Goal: Information Seeking & Learning: Learn about a topic

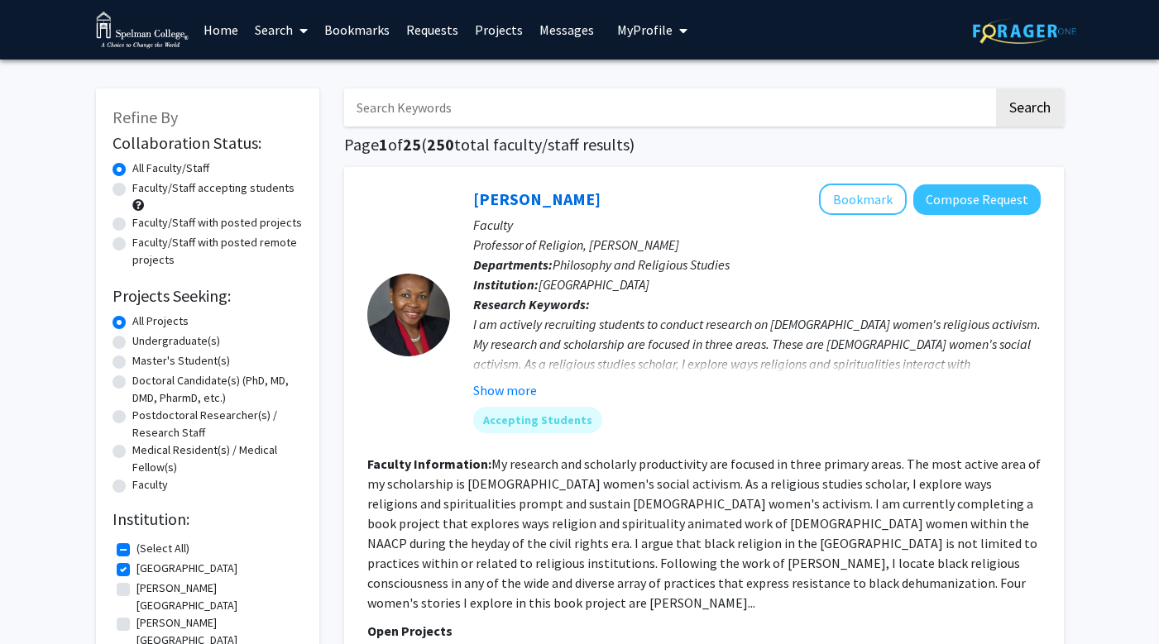
click at [273, 31] on link "Search" at bounding box center [280, 30] width 69 height 58
click at [213, 32] on link "Home" at bounding box center [220, 30] width 51 height 58
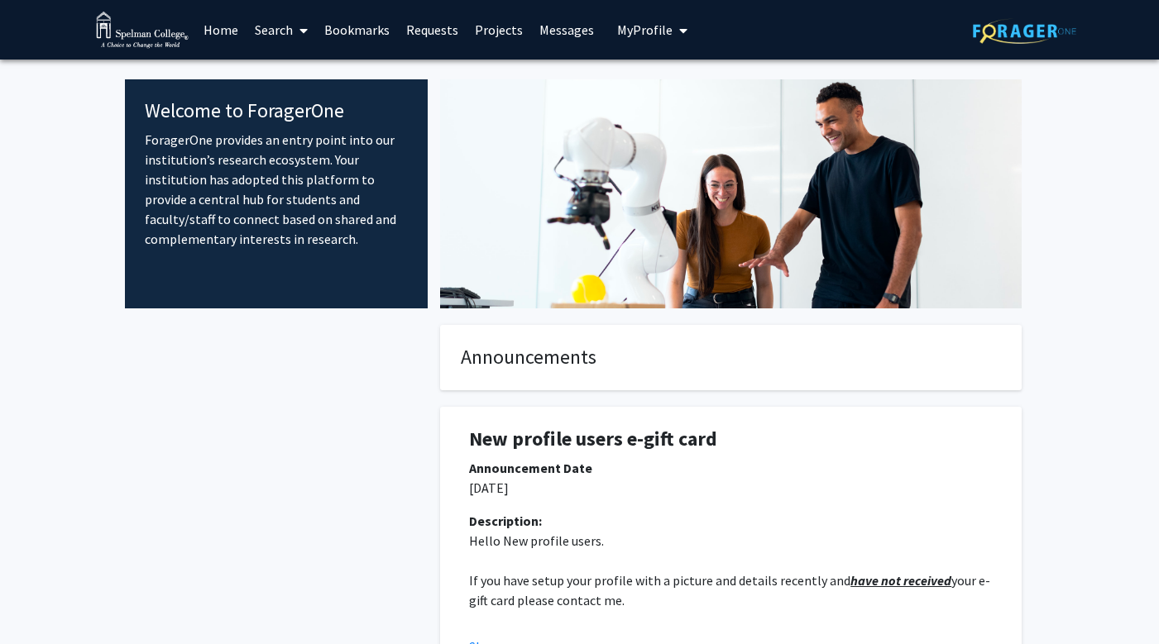
click at [657, 26] on span "My Profile" at bounding box center [644, 30] width 55 height 17
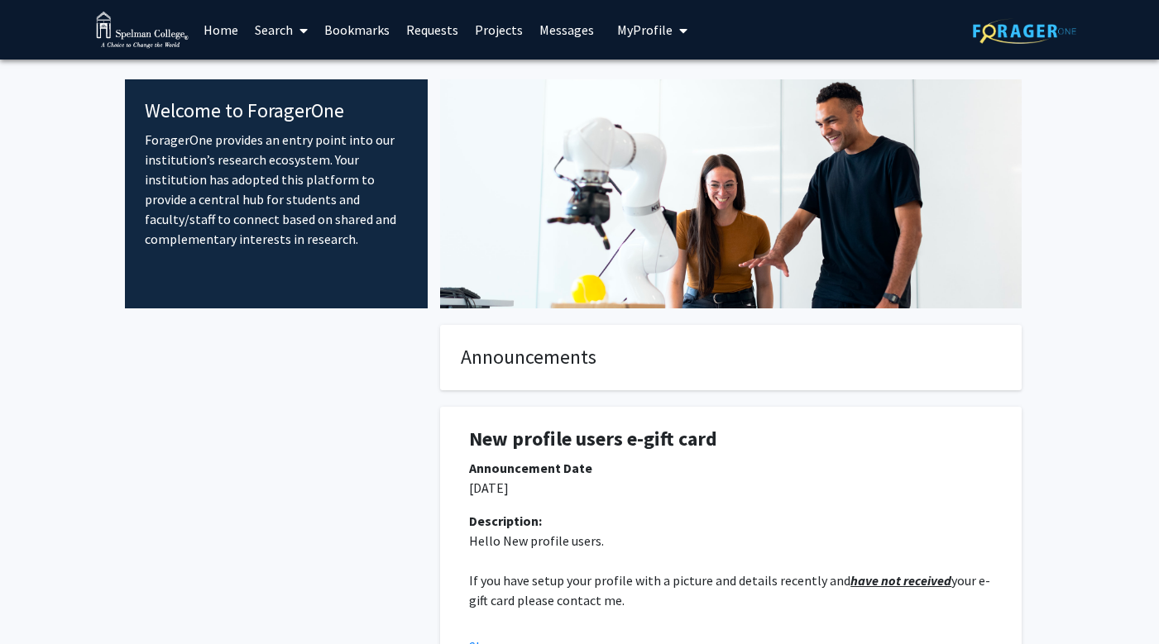
click at [232, 37] on link "Home" at bounding box center [220, 30] width 51 height 58
click at [285, 35] on link "Search" at bounding box center [280, 30] width 69 height 58
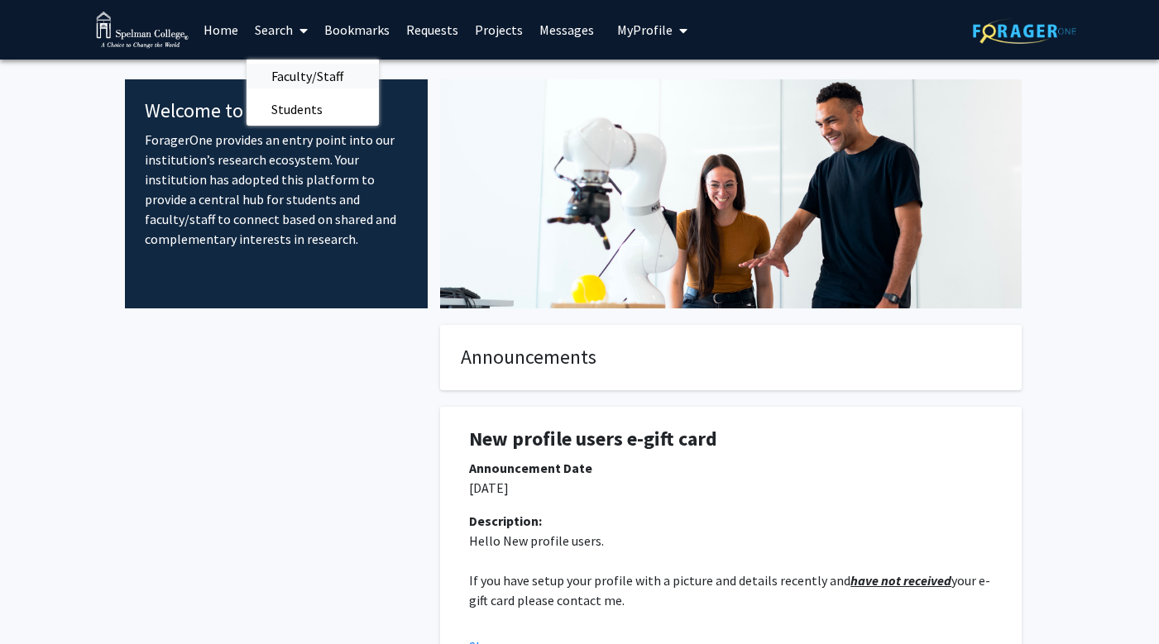
click at [285, 79] on span "Faculty/Staff" at bounding box center [307, 76] width 122 height 33
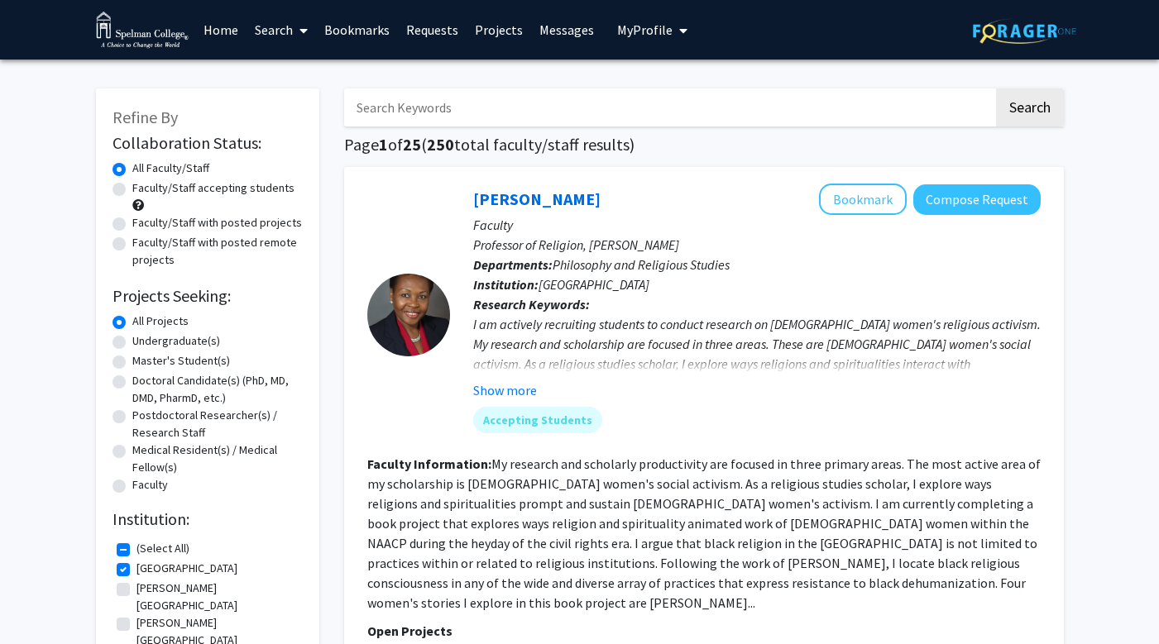
click at [225, 190] on label "Faculty/Staff accepting students" at bounding box center [213, 187] width 162 height 17
click at [143, 190] on input "Faculty/Staff accepting students" at bounding box center [137, 184] width 11 height 11
radio input "true"
click at [182, 344] on label "Undergraduate(s)" at bounding box center [176, 340] width 88 height 17
click at [143, 343] on input "Undergraduate(s)" at bounding box center [137, 337] width 11 height 11
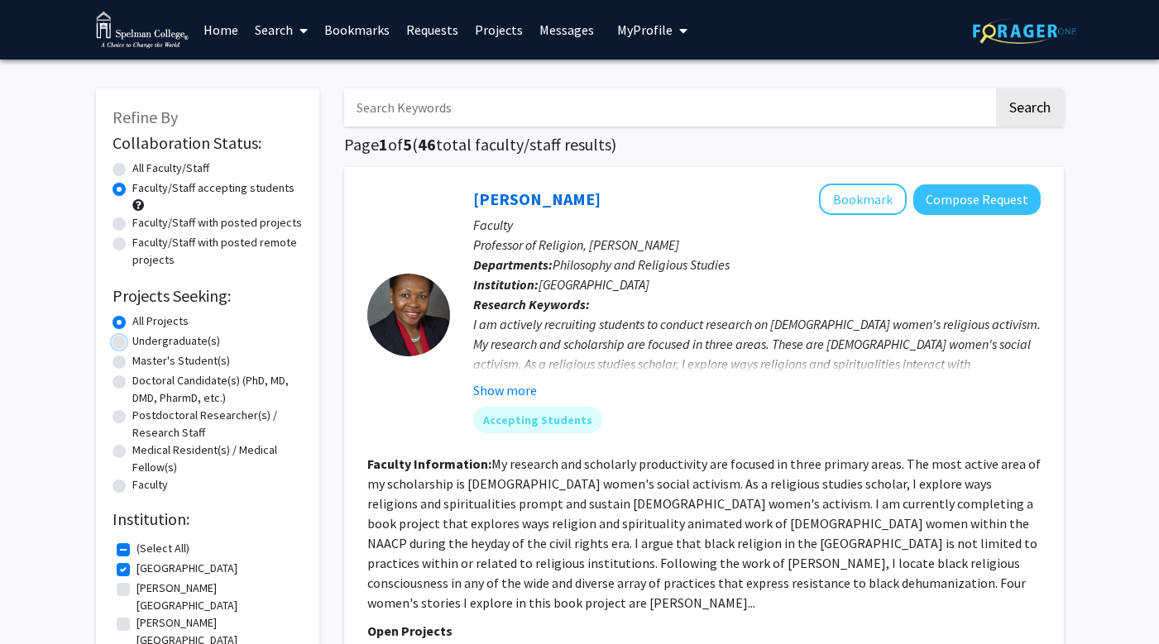
radio input "true"
click at [132, 327] on label "All Projects" at bounding box center [160, 321] width 56 height 17
click at [132, 323] on input "All Projects" at bounding box center [137, 318] width 11 height 11
radio input "true"
click at [136, 569] on label "[GEOGRAPHIC_DATA]" at bounding box center [186, 568] width 101 height 17
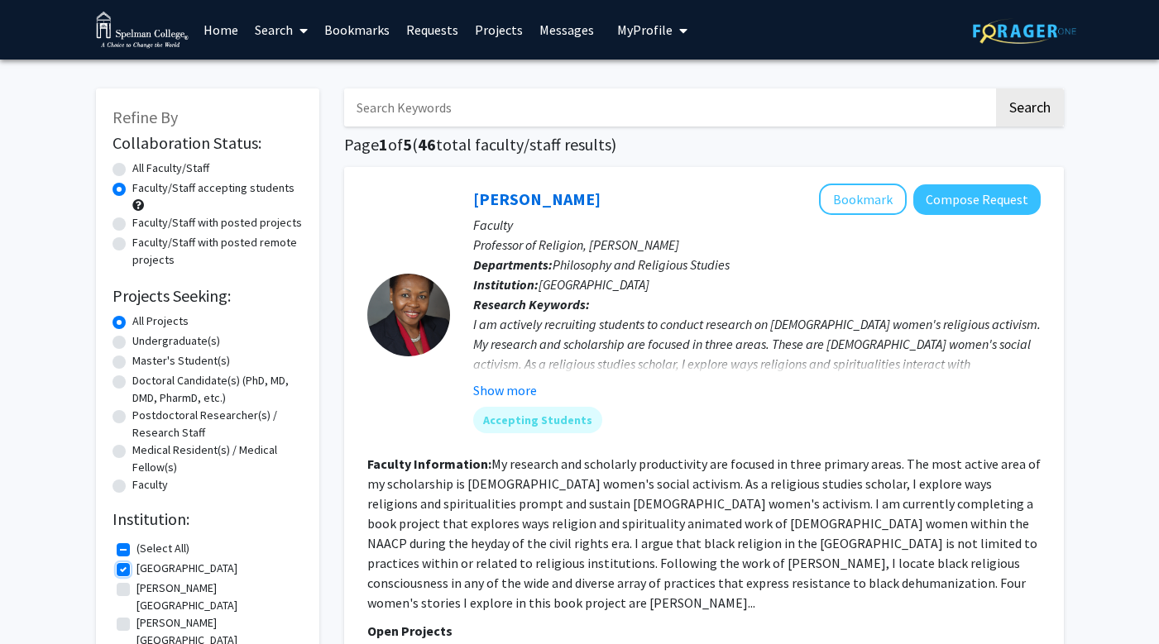
click at [136, 569] on input "[GEOGRAPHIC_DATA]" at bounding box center [141, 565] width 11 height 11
checkbox input "false"
click at [136, 552] on label "(Select All)" at bounding box center [162, 548] width 53 height 17
click at [136, 551] on input "(Select All)" at bounding box center [141, 545] width 11 height 11
checkbox input "true"
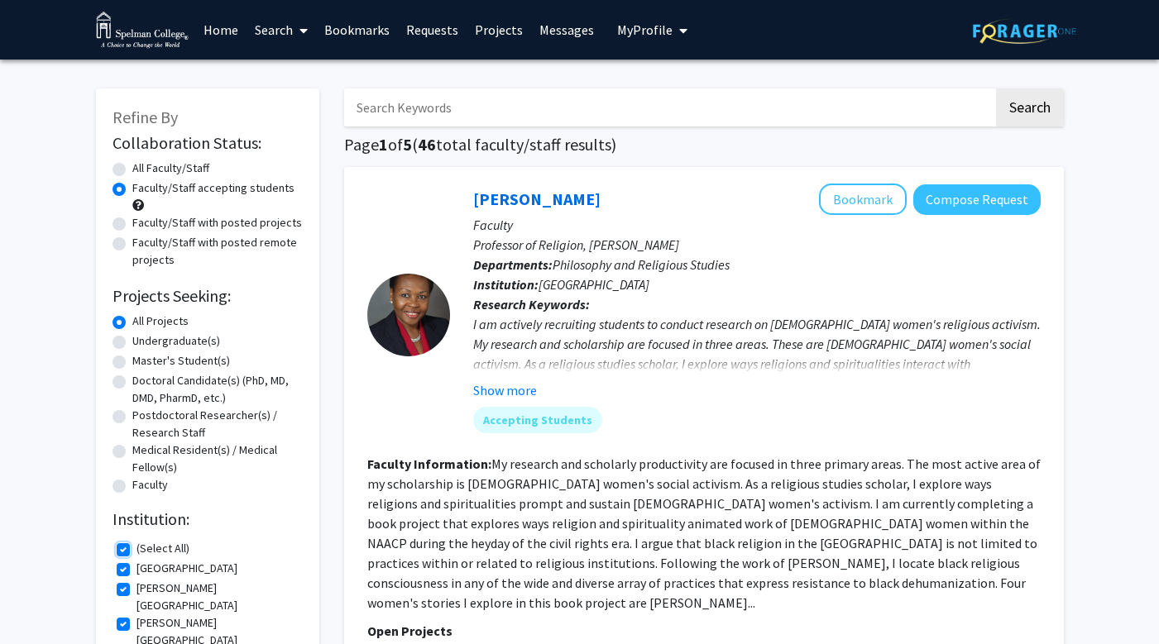
checkbox input "true"
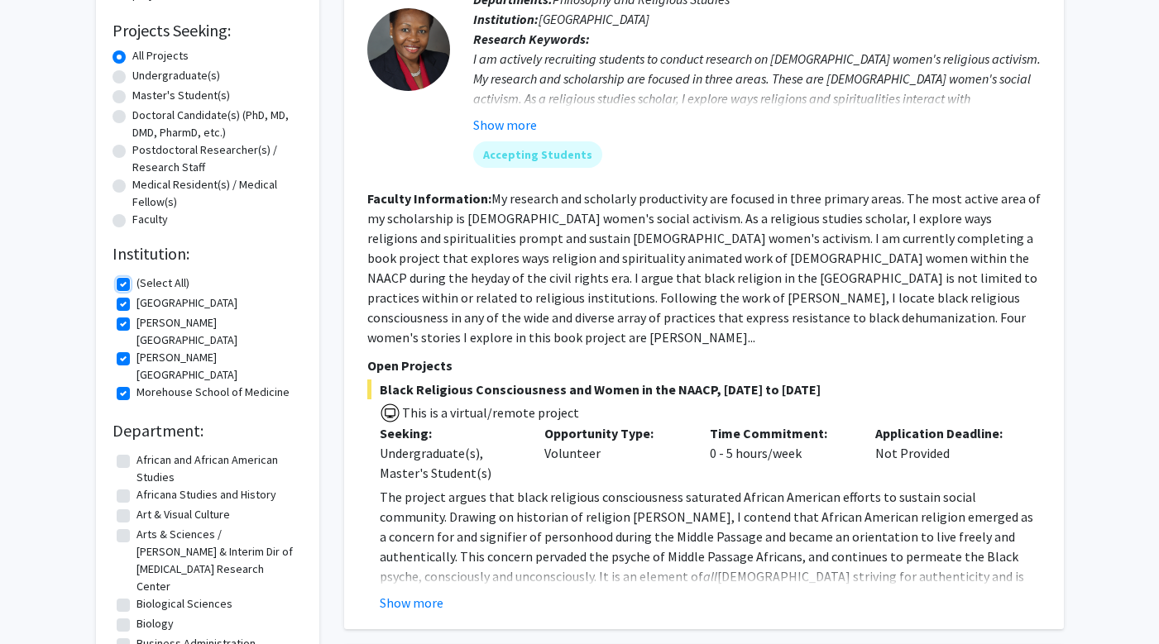
scroll to position [15, 0]
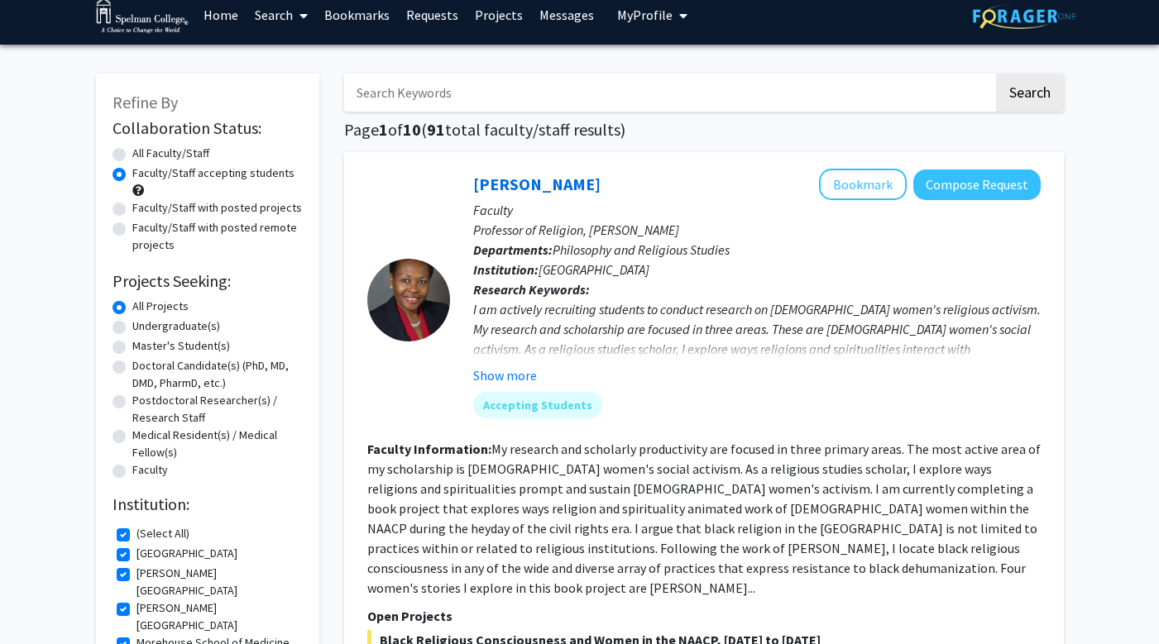
click at [480, 101] on input "Search Keywords" at bounding box center [668, 93] width 649 height 38
type input "dermatology"
click at [996, 74] on button "Search" at bounding box center [1030, 93] width 68 height 38
radio input "true"
checkbox input "false"
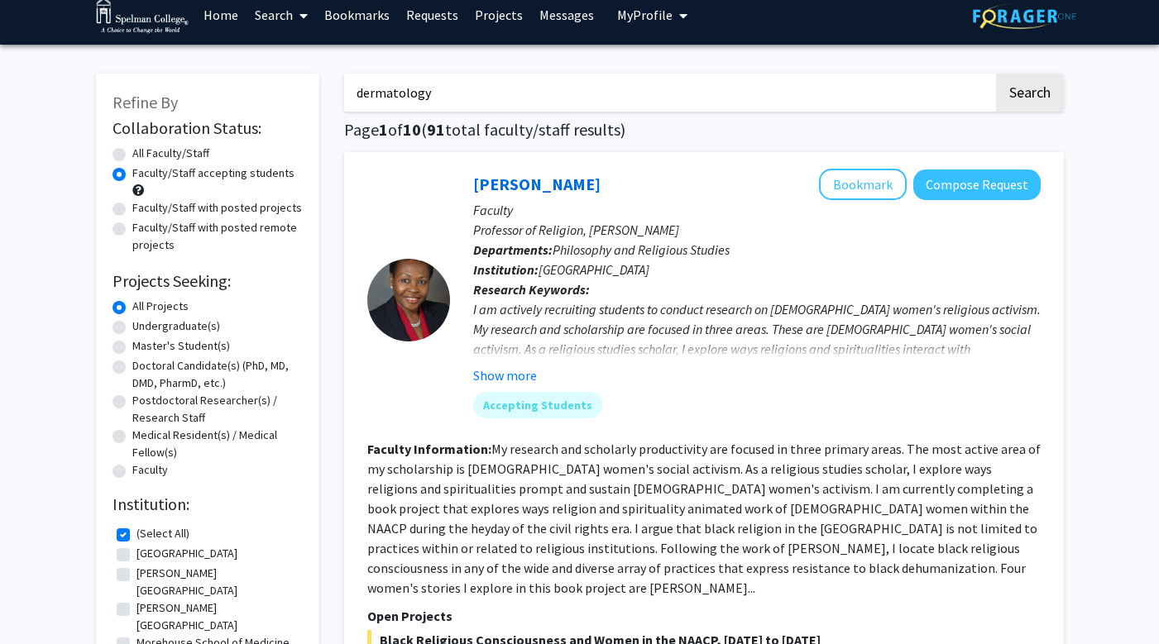
checkbox input "false"
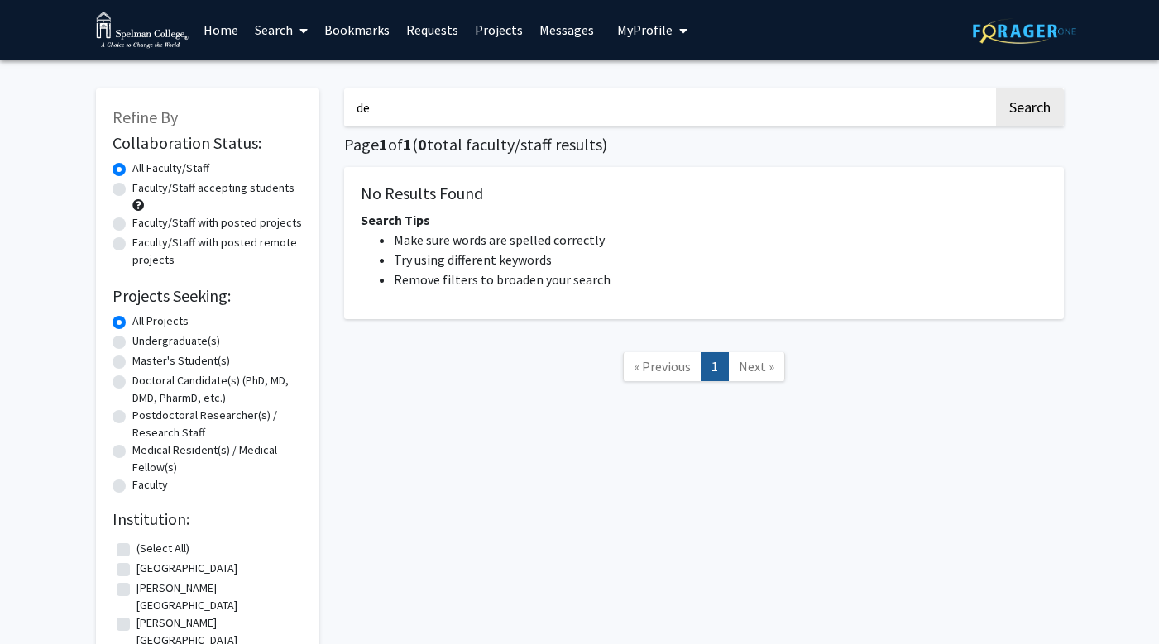
type input "d"
click at [996, 88] on button "Search" at bounding box center [1030, 107] width 68 height 38
type input "s"
click at [643, 30] on span "My Profile" at bounding box center [644, 30] width 55 height 17
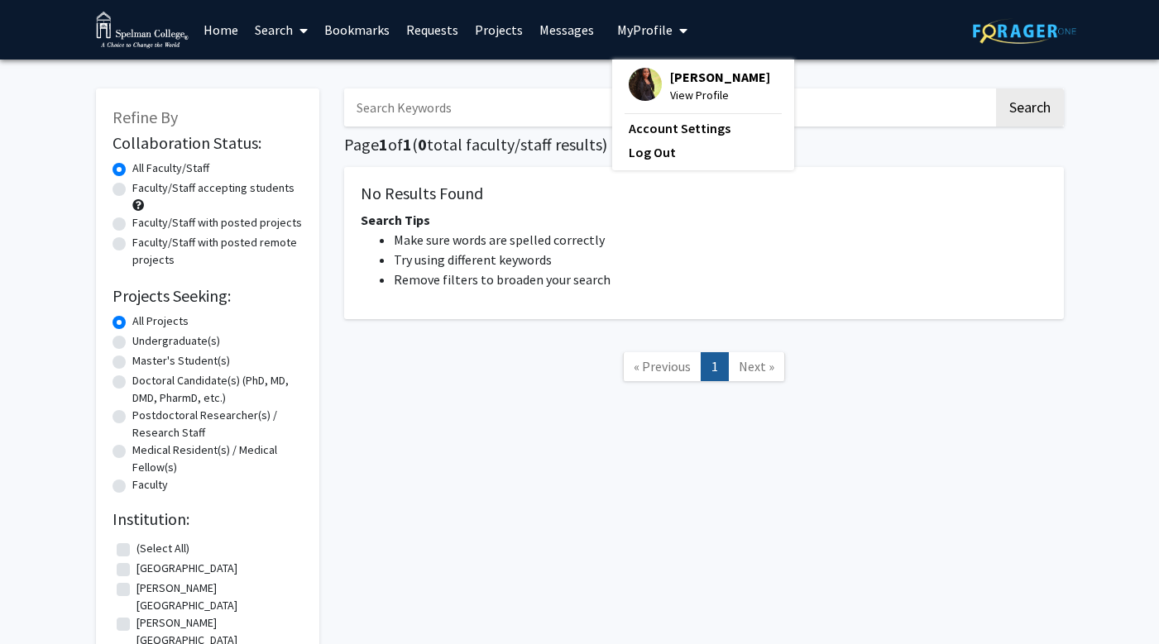
click at [670, 94] on span "View Profile" at bounding box center [720, 95] width 100 height 18
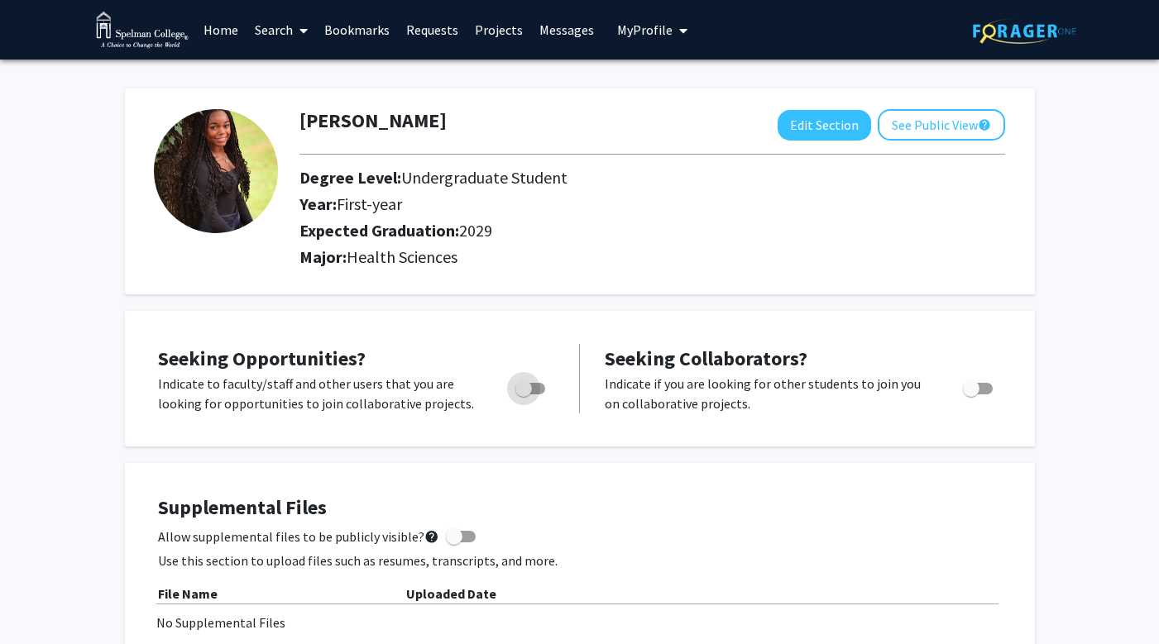
click at [533, 392] on span "Toggle" at bounding box center [530, 389] width 30 height 12
click at [524, 394] on input "Are you actively seeking opportunities?" at bounding box center [523, 394] width 1 height 1
checkbox input "true"
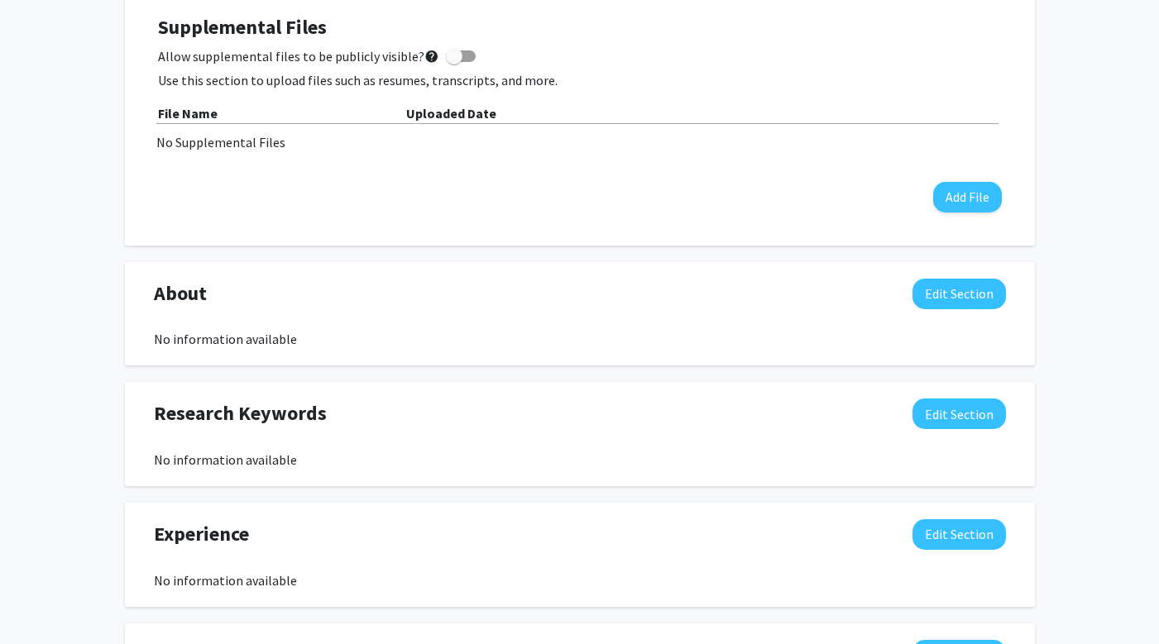
scroll to position [485, 0]
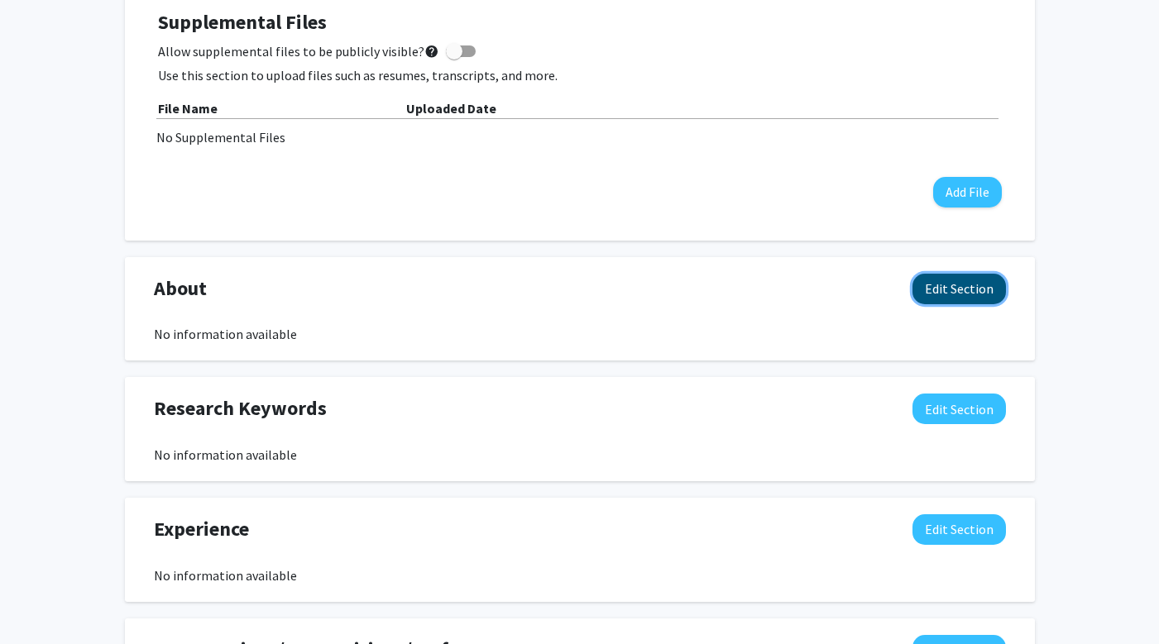
click at [983, 290] on button "Edit Section" at bounding box center [958, 289] width 93 height 31
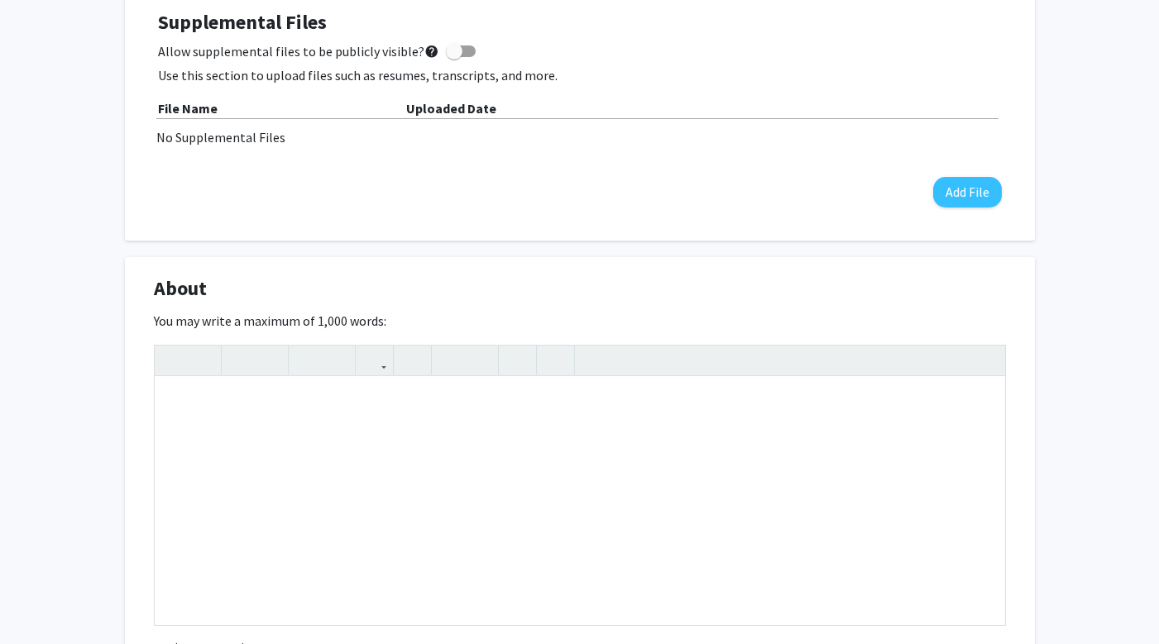
click at [992, 311] on div "You may write a maximum of 1,000 words: Insert link Remove link Word Count: 0 w…" at bounding box center [580, 485] width 852 height 349
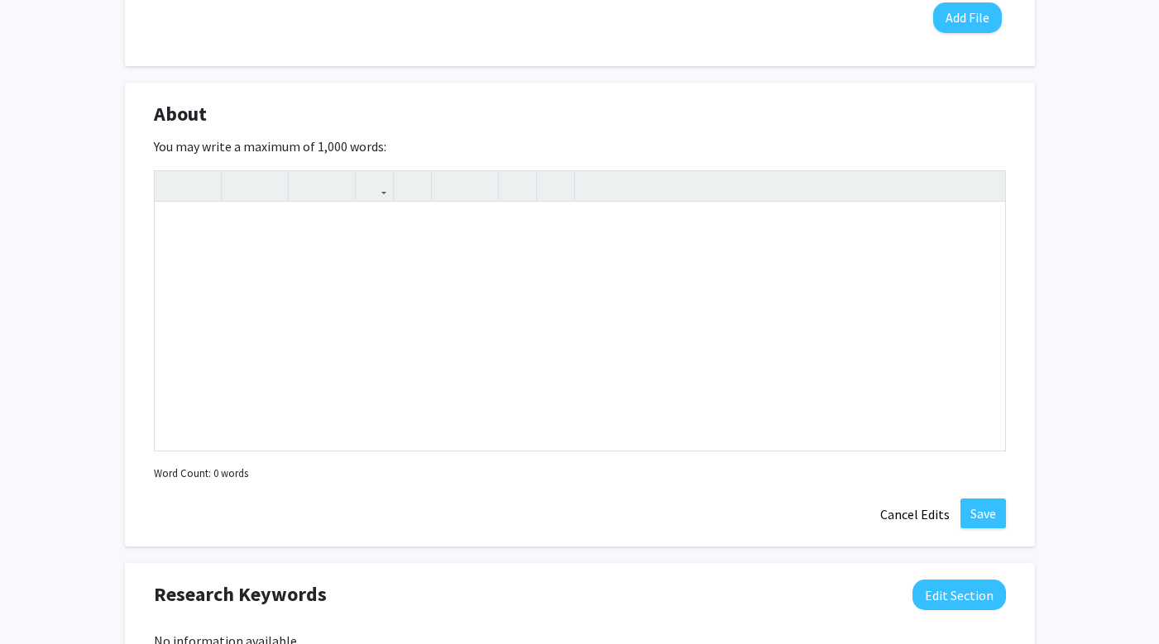
scroll to position [692, 0]
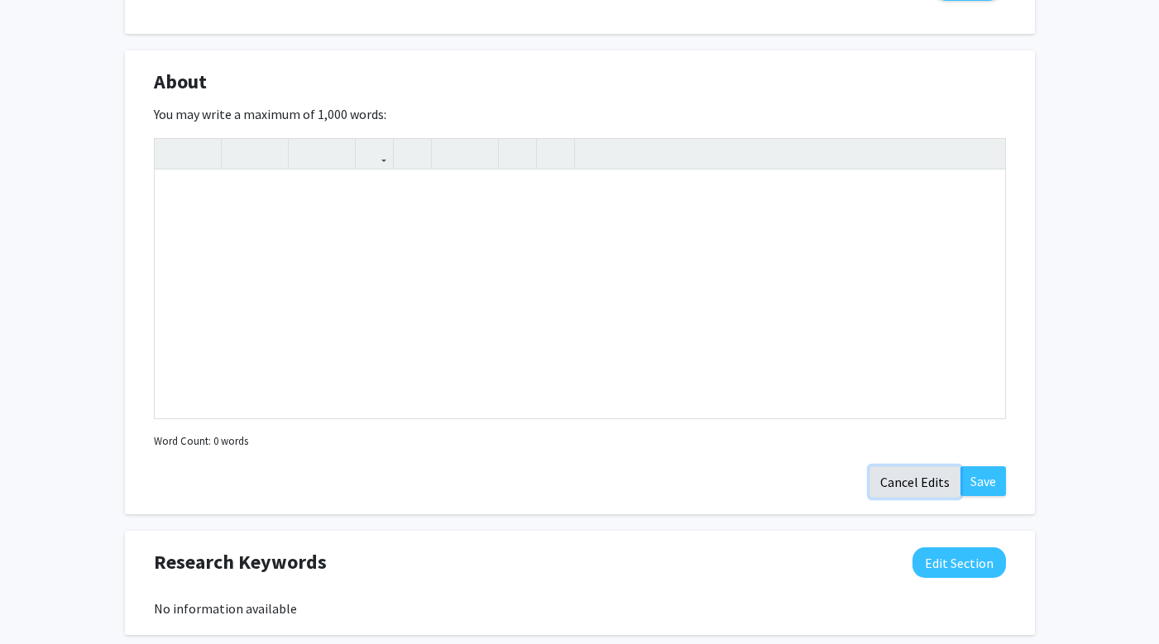
click at [926, 490] on button "Cancel Edits" at bounding box center [914, 481] width 91 height 31
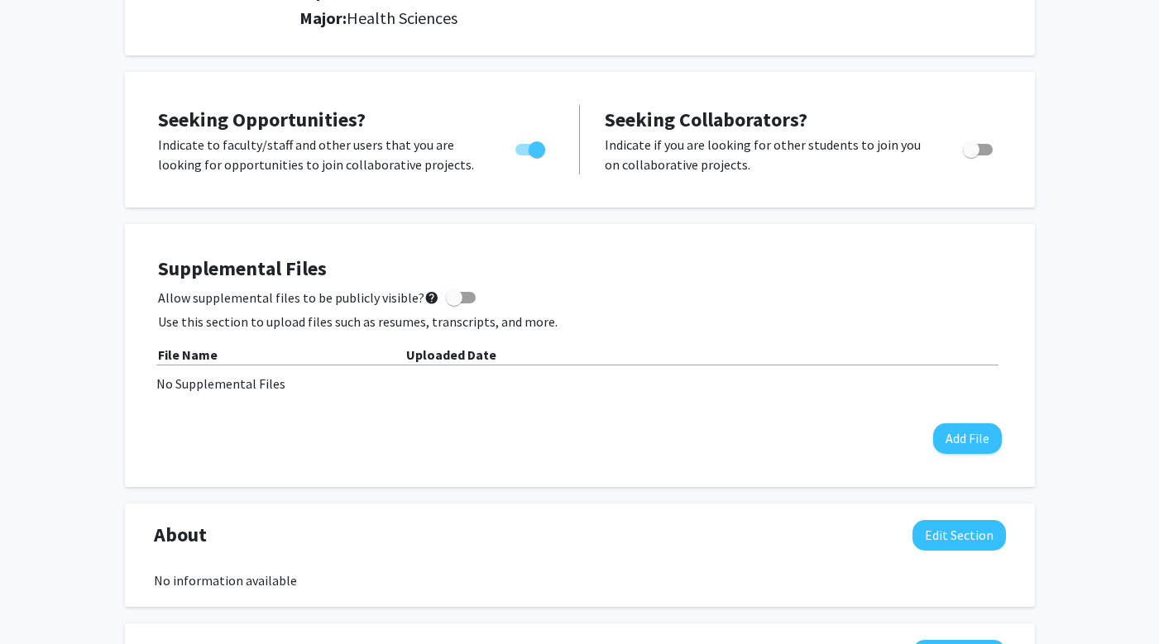
scroll to position [0, 0]
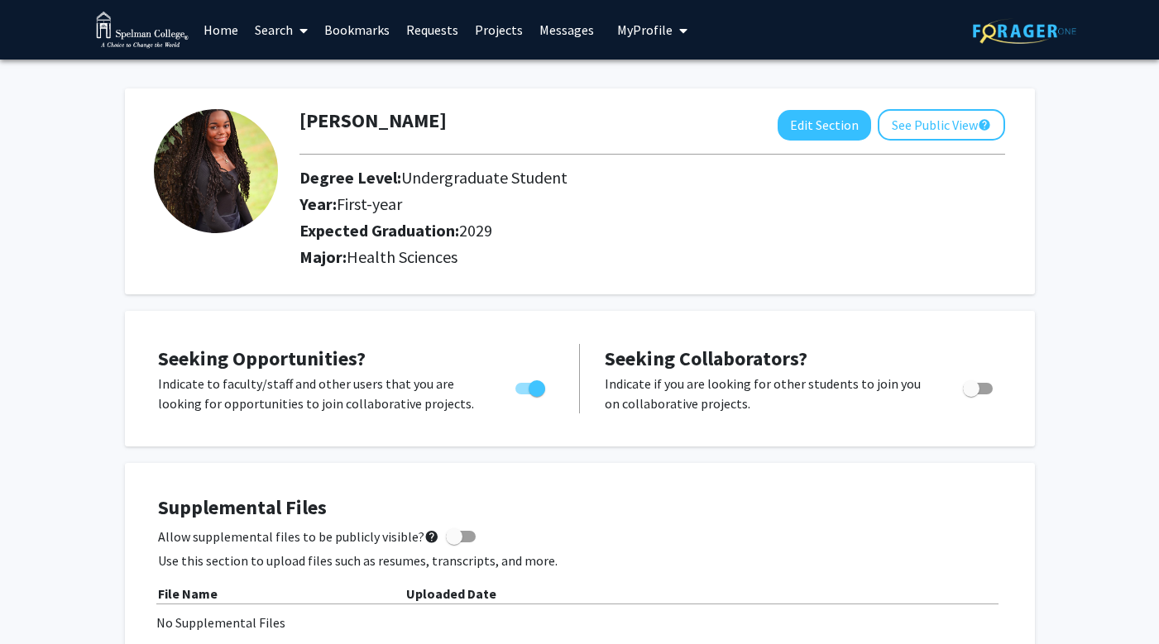
click at [297, 31] on span at bounding box center [300, 31] width 15 height 58
click at [294, 76] on span "Faculty/Staff" at bounding box center [307, 76] width 122 height 33
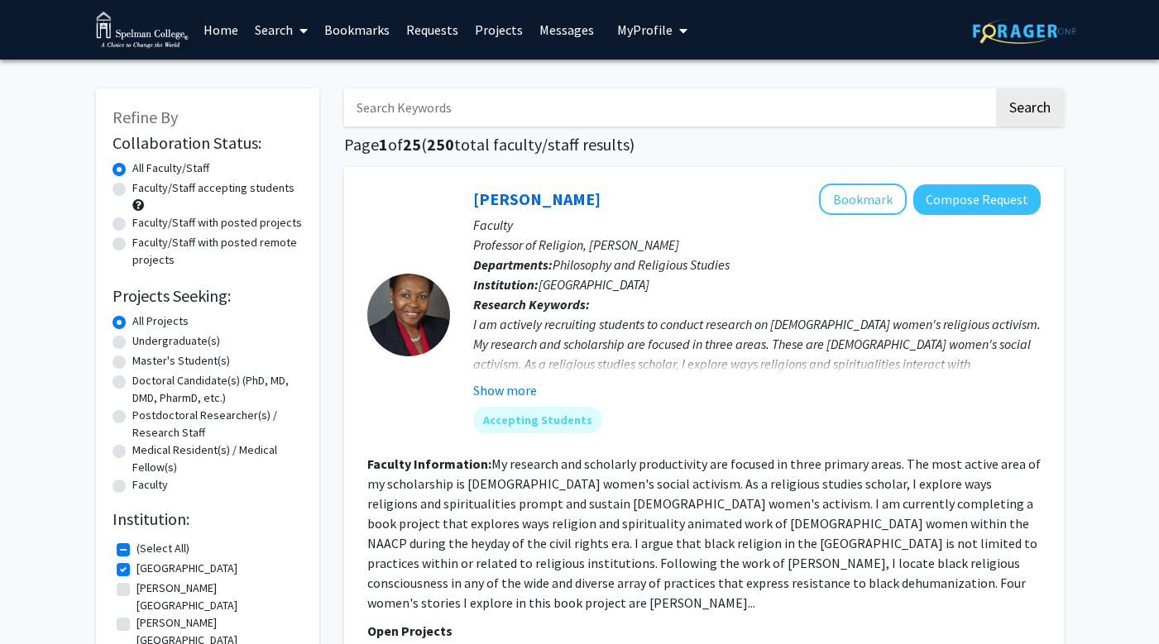
click at [136, 552] on label "(Select All)" at bounding box center [162, 548] width 53 height 17
click at [136, 551] on input "(Select All)" at bounding box center [141, 545] width 11 height 11
checkbox input "false"
click at [136, 549] on label "(Select All)" at bounding box center [162, 548] width 53 height 17
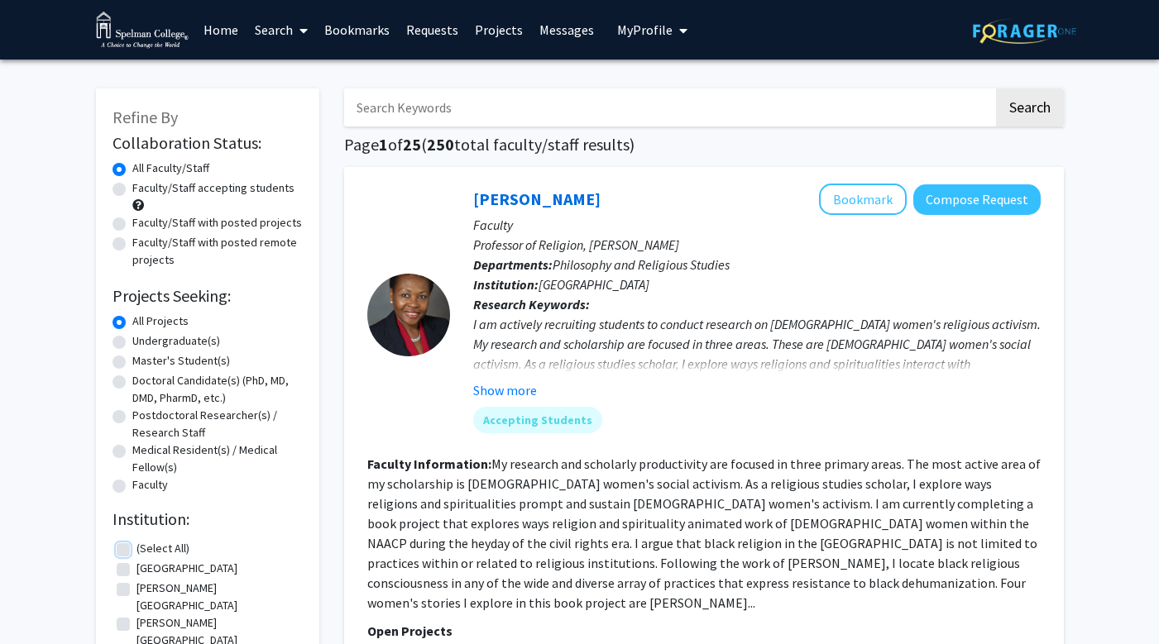
click at [136, 549] on input "(Select All)" at bounding box center [141, 545] width 11 height 11
checkbox input "true"
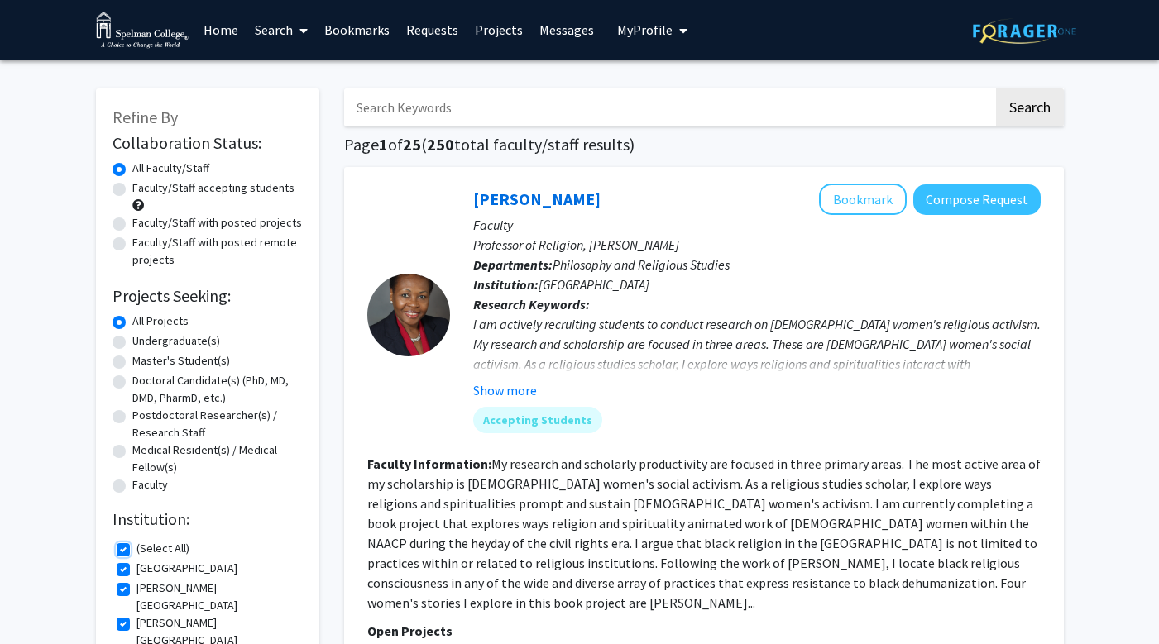
checkbox input "true"
click at [446, 102] on input "Search Keywords" at bounding box center [668, 107] width 649 height 38
type input "health science"
click at [1011, 109] on button "Search" at bounding box center [1030, 107] width 68 height 38
checkbox input "false"
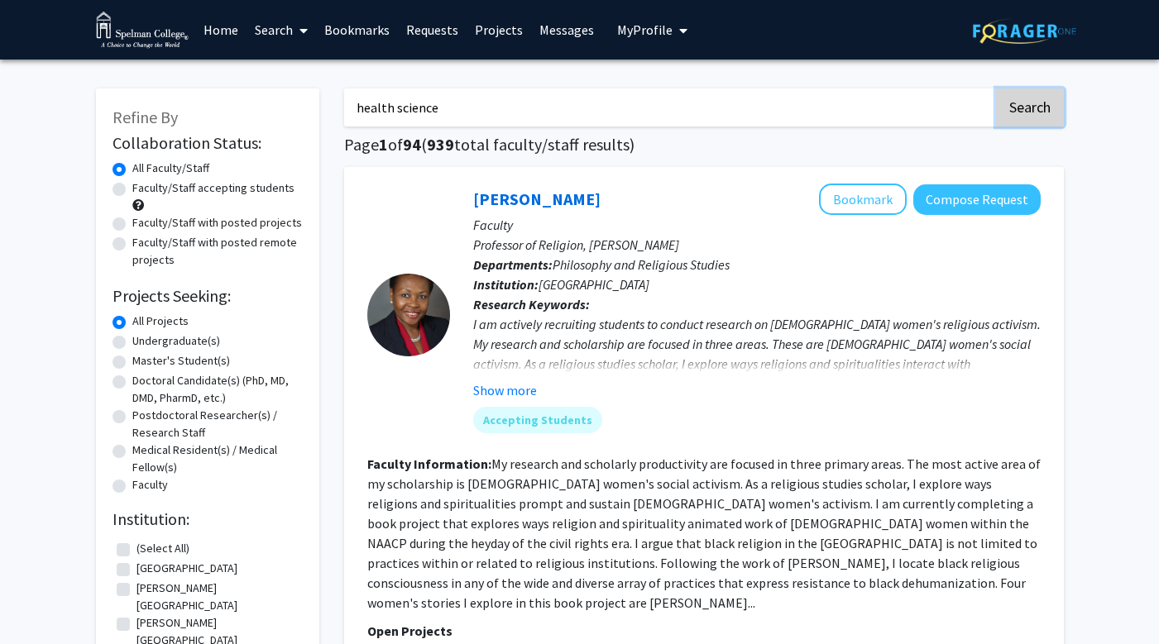
checkbox input "false"
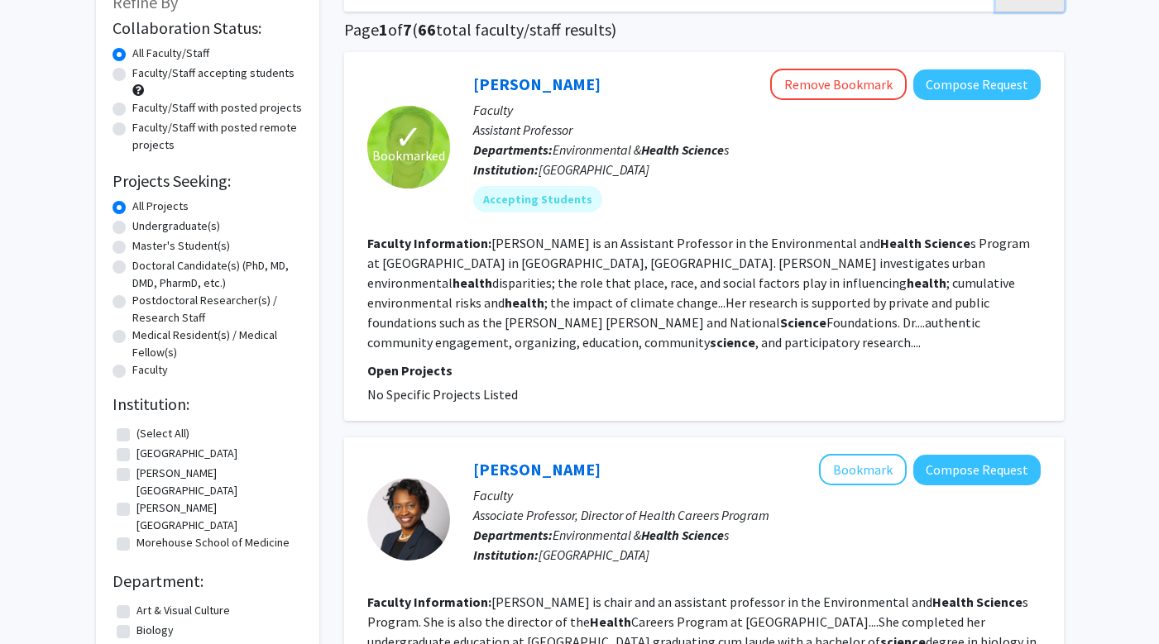
scroll to position [112, 0]
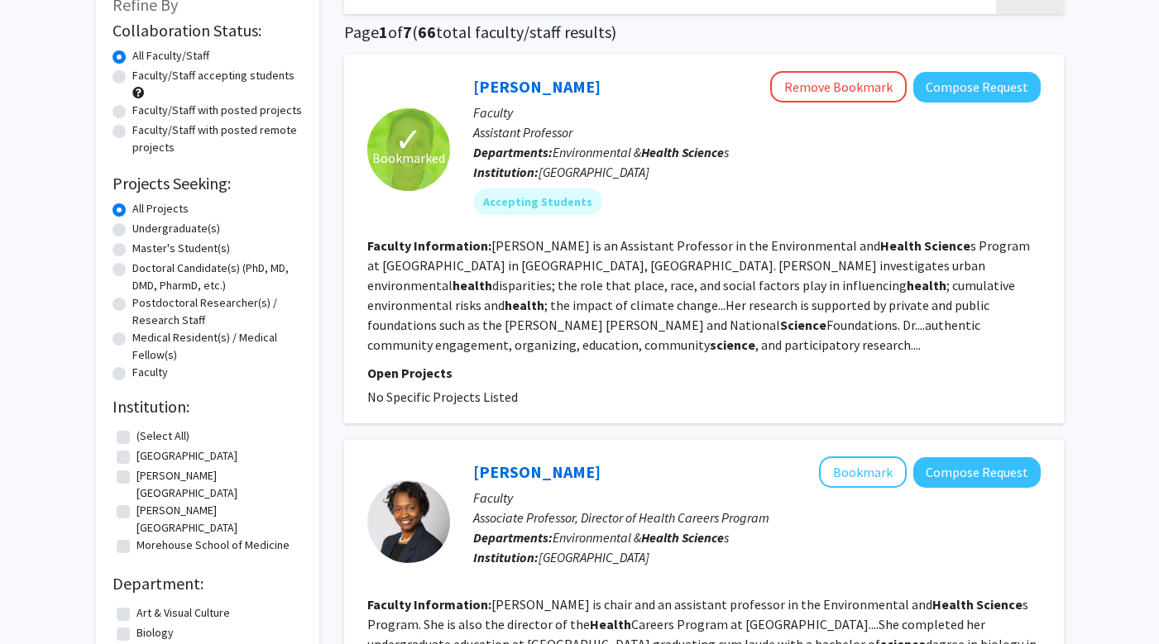
click at [189, 82] on label "Faculty/Staff accepting students" at bounding box center [213, 75] width 162 height 17
click at [143, 78] on input "Faculty/Staff accepting students" at bounding box center [137, 72] width 11 height 11
radio input "true"
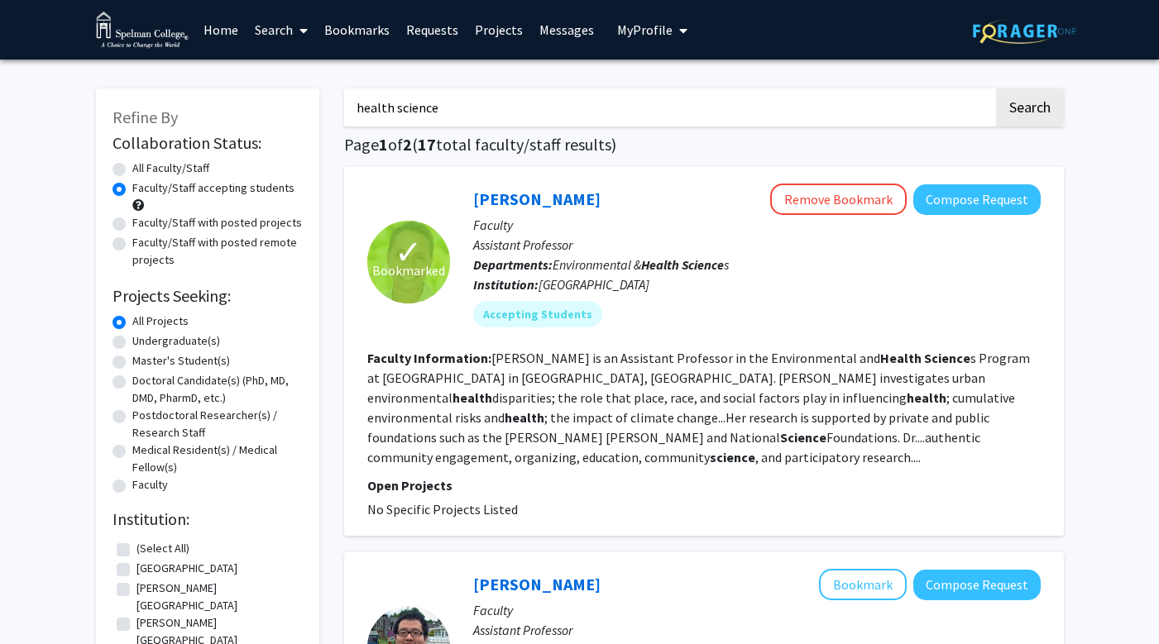
click at [189, 225] on label "Faculty/Staff with posted projects" at bounding box center [217, 222] width 170 height 17
click at [143, 225] on input "Faculty/Staff with posted projects" at bounding box center [137, 219] width 11 height 11
radio input "true"
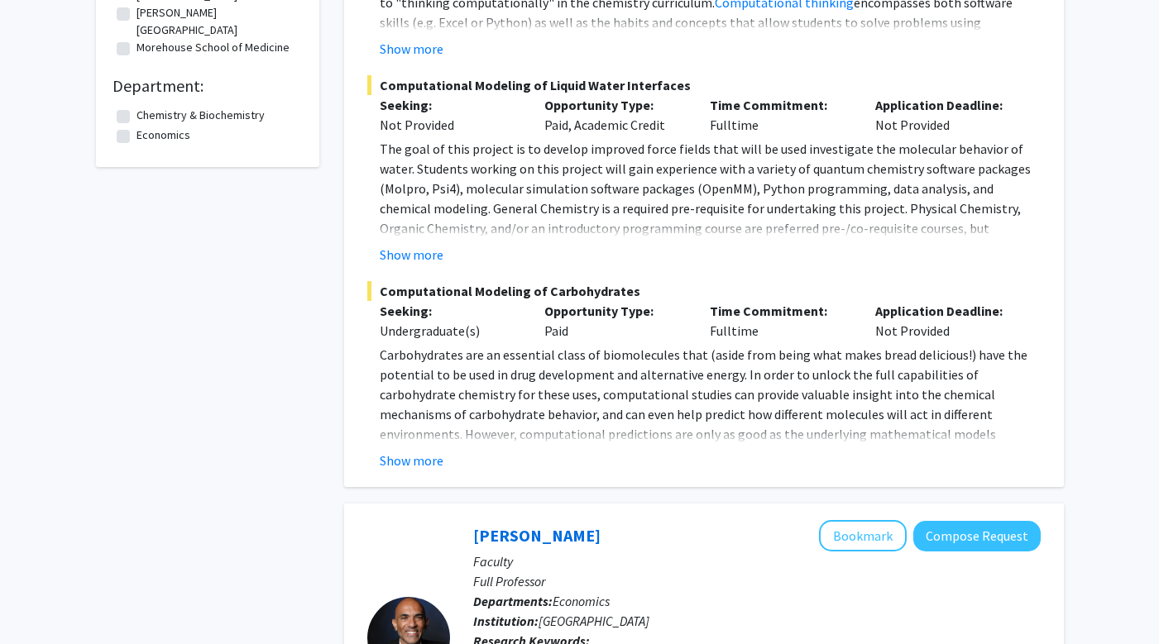
scroll to position [623, 0]
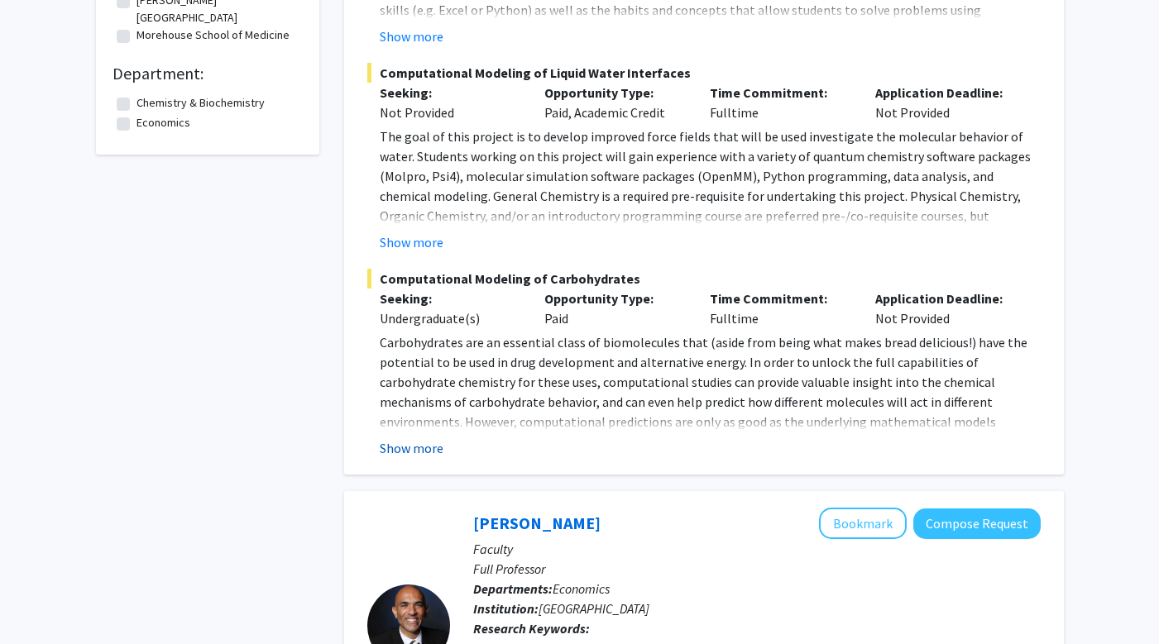
click at [423, 457] on button "Show more" at bounding box center [412, 448] width 64 height 20
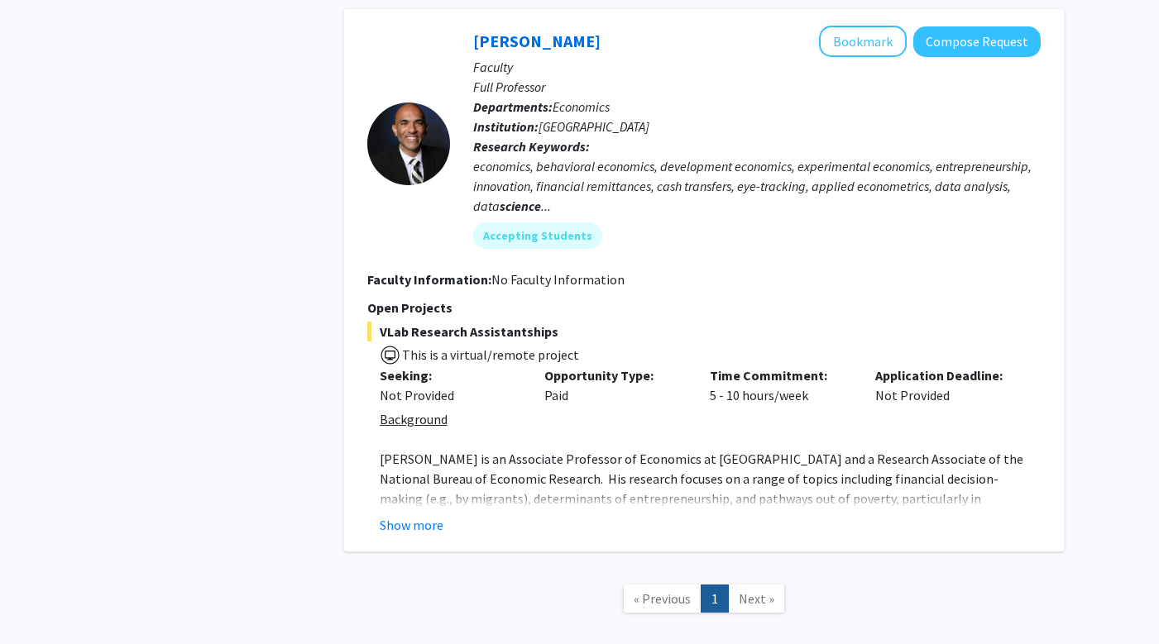
scroll to position [1572, 0]
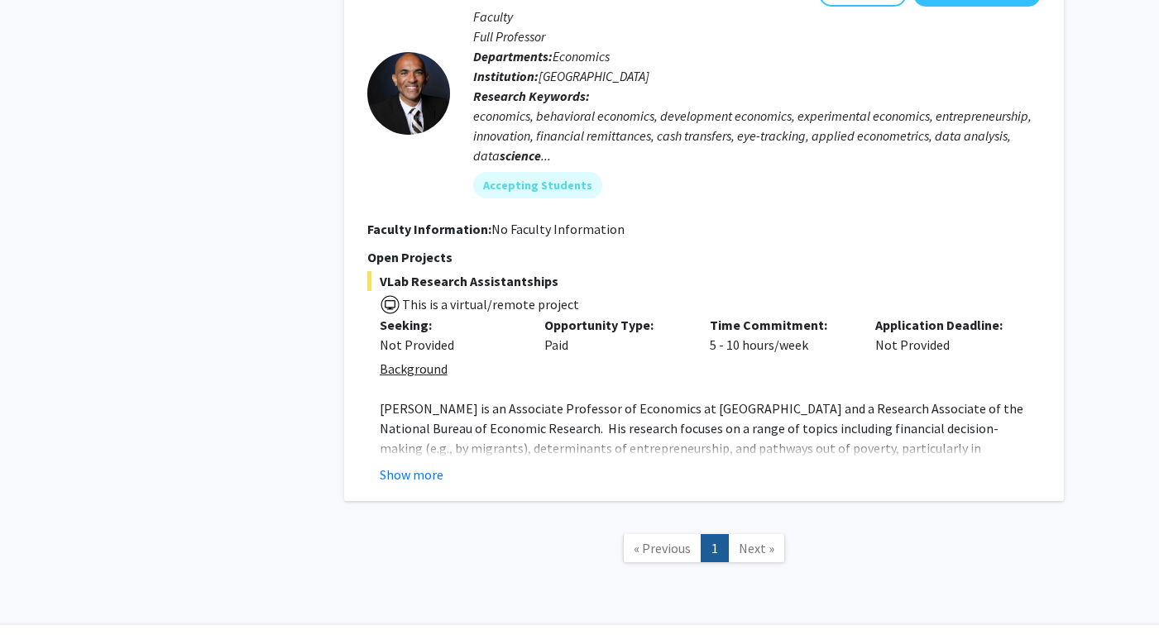
click at [753, 540] on span "Next »" at bounding box center [757, 548] width 36 height 17
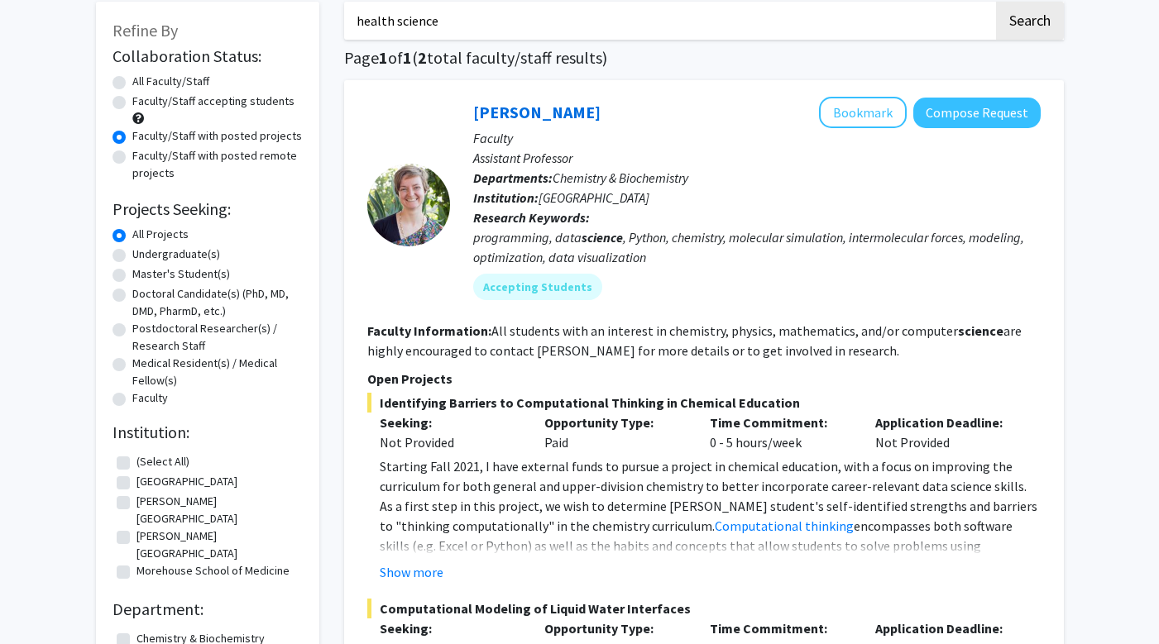
scroll to position [84, 0]
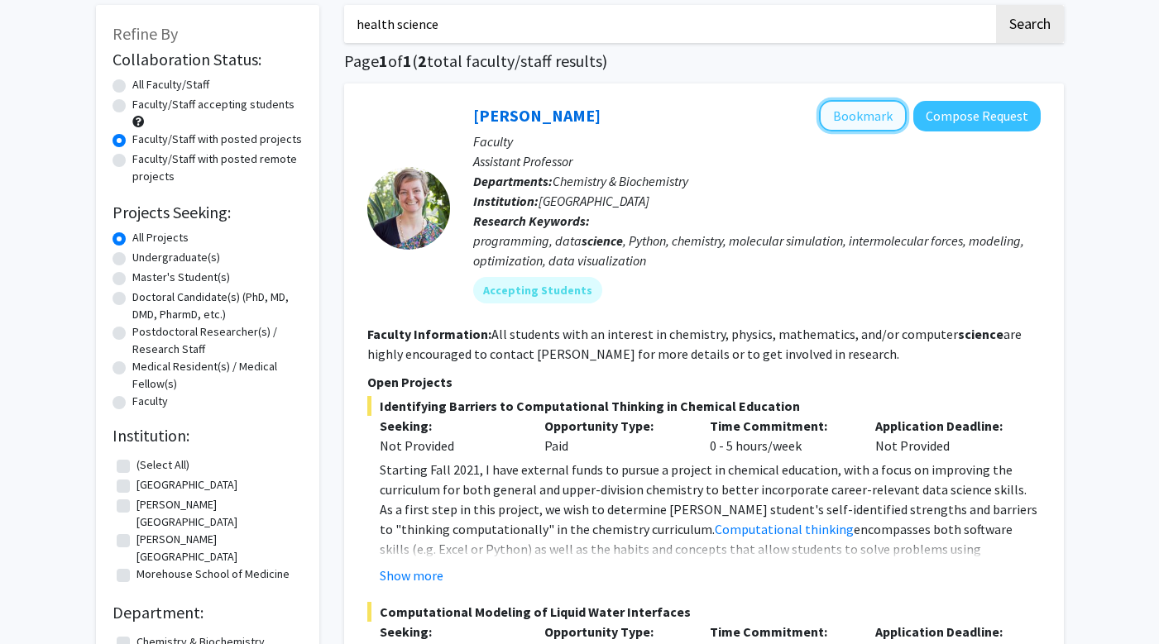
click at [885, 109] on button "Bookmark" at bounding box center [863, 115] width 88 height 31
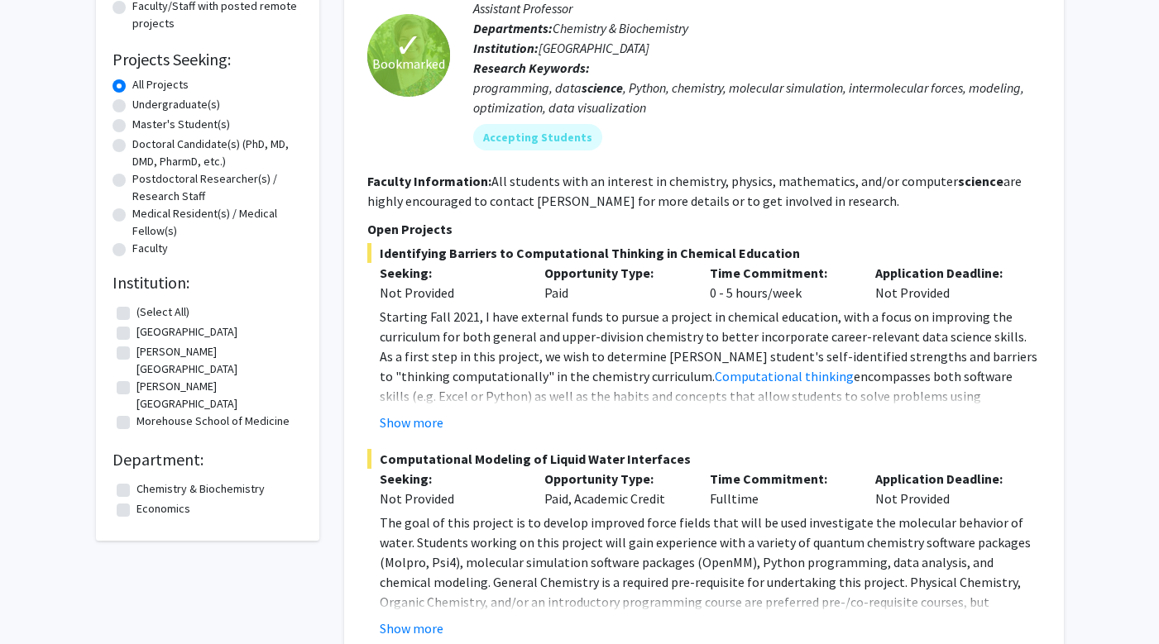
scroll to position [266, 0]
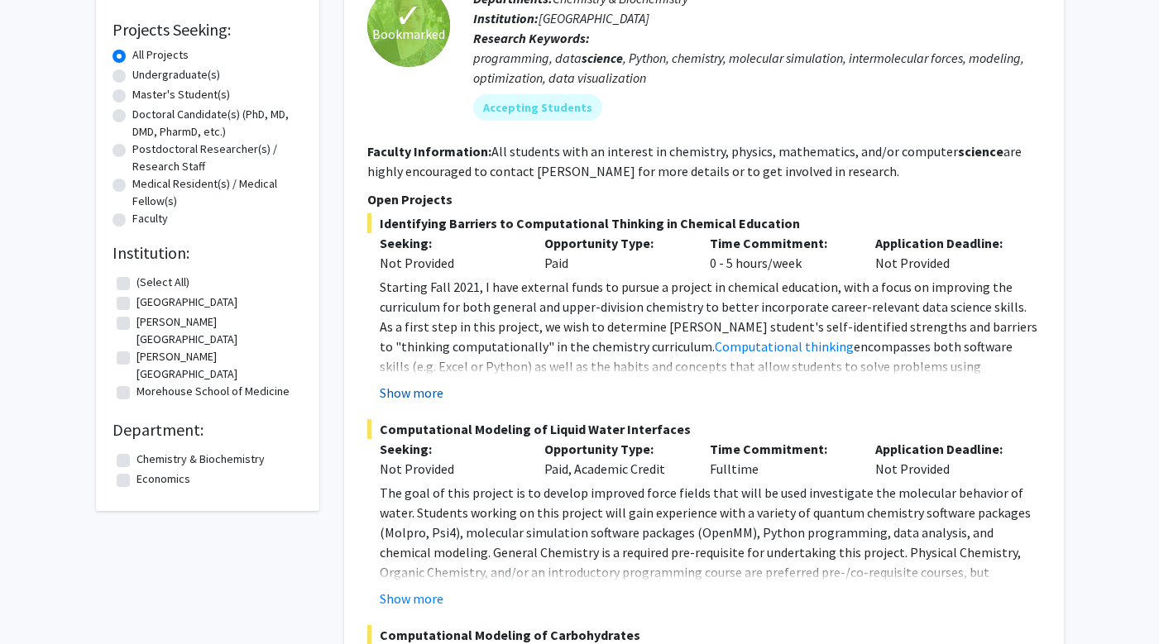
click at [417, 396] on button "Show more" at bounding box center [412, 393] width 64 height 20
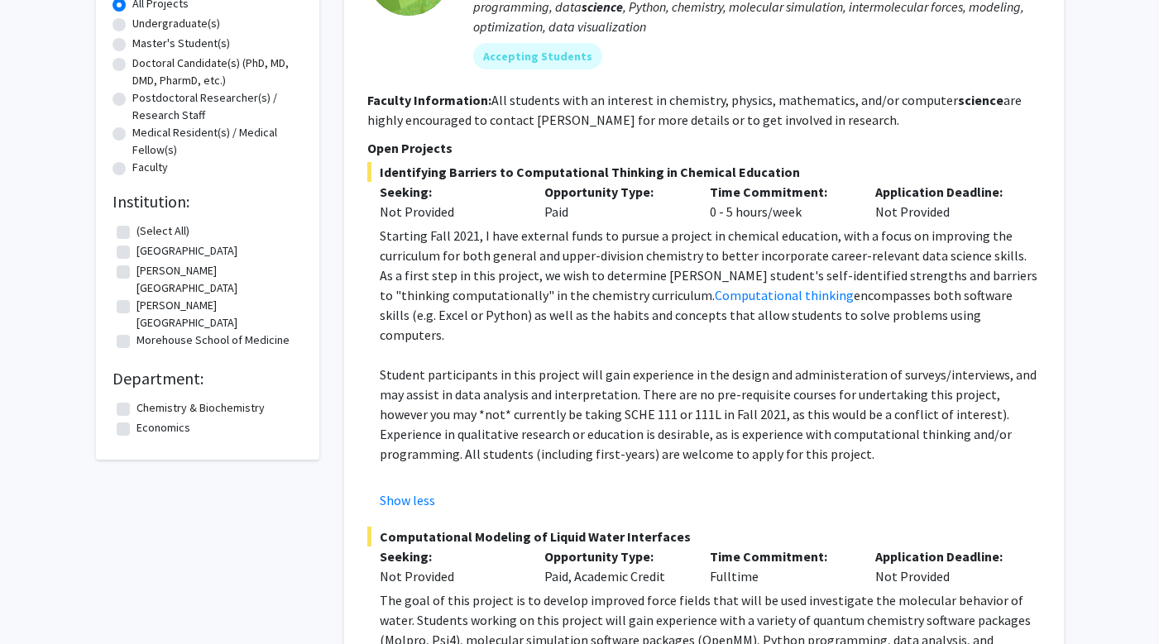
scroll to position [0, 0]
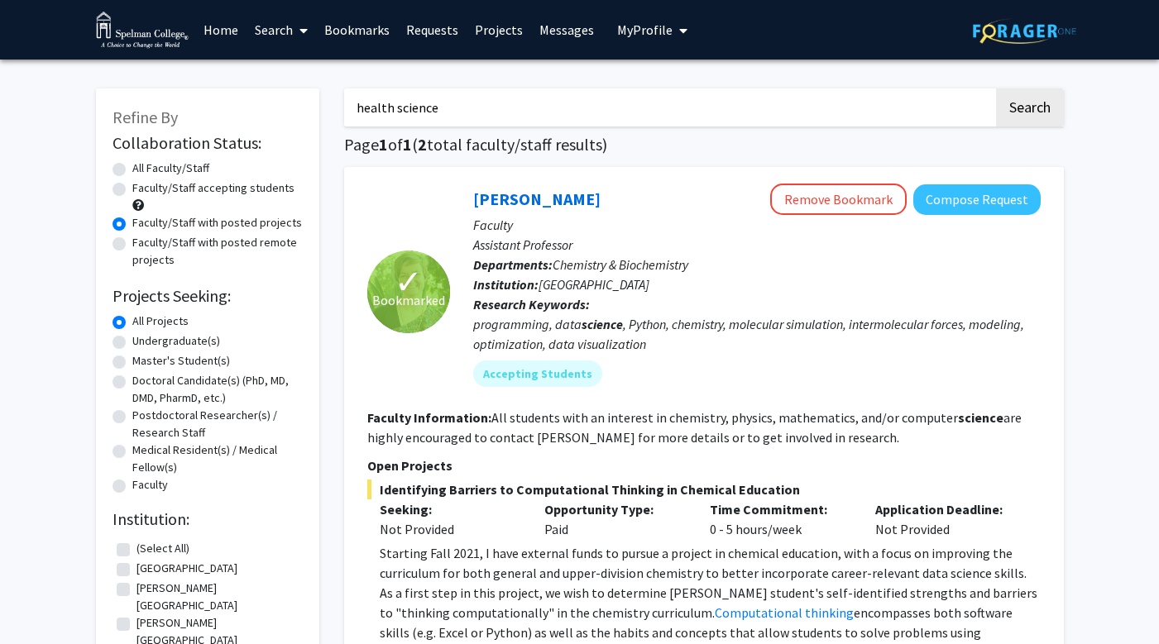
drag, startPoint x: 442, startPoint y: 116, endPoint x: 361, endPoint y: 106, distance: 81.7
click at [358, 106] on input "health science" at bounding box center [668, 107] width 649 height 38
click at [1015, 121] on button "Search" at bounding box center [1030, 107] width 68 height 38
radio input "true"
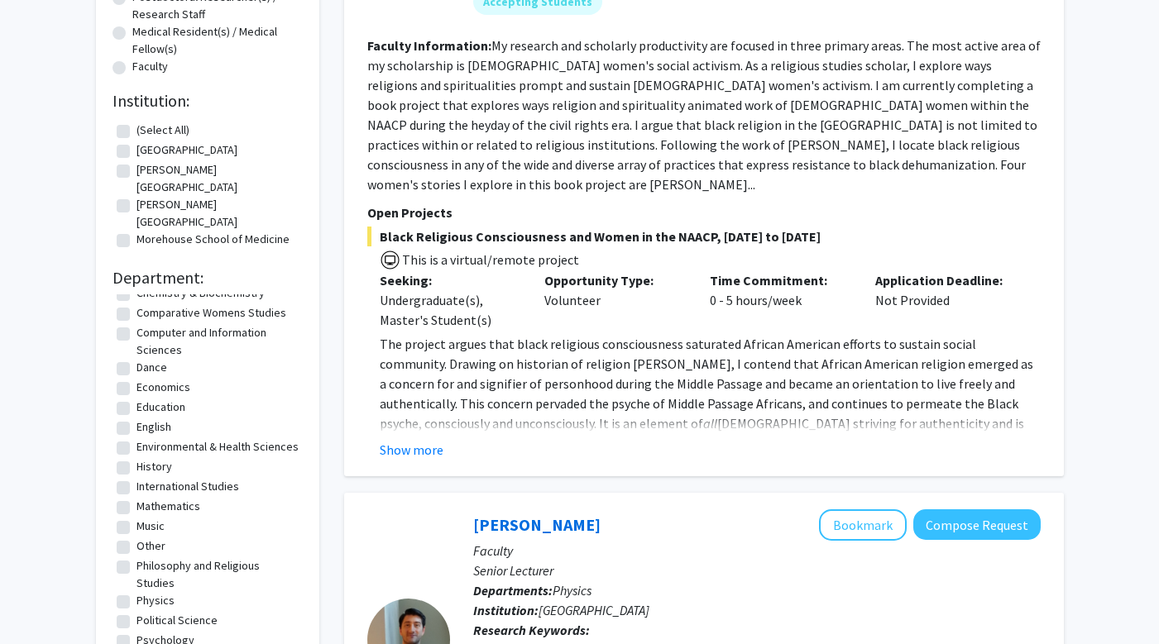
scroll to position [89, 0]
click at [165, 438] on label "Environmental & Health Sciences" at bounding box center [217, 446] width 162 height 17
click at [147, 438] on input "Environmental & Health Sciences" at bounding box center [141, 443] width 11 height 11
checkbox input "true"
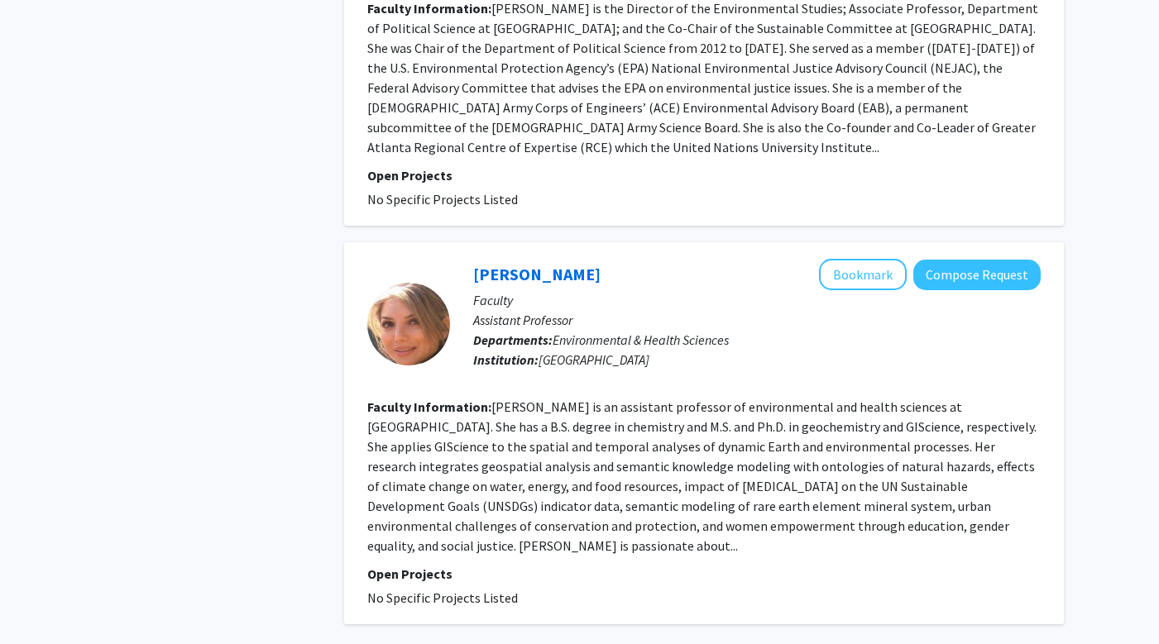
scroll to position [3389, 0]
